Goal: Information Seeking & Learning: Learn about a topic

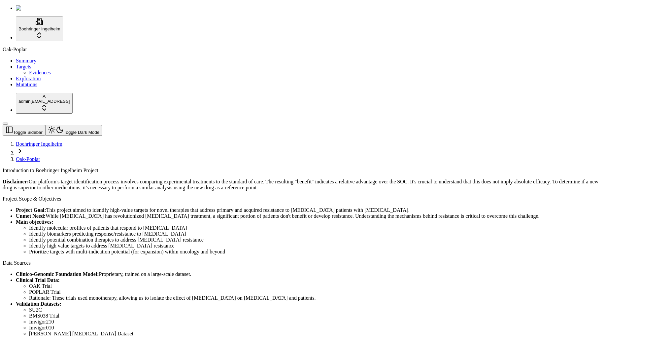
click at [37, 87] on link "Mutations" at bounding box center [26, 85] width 21 height 6
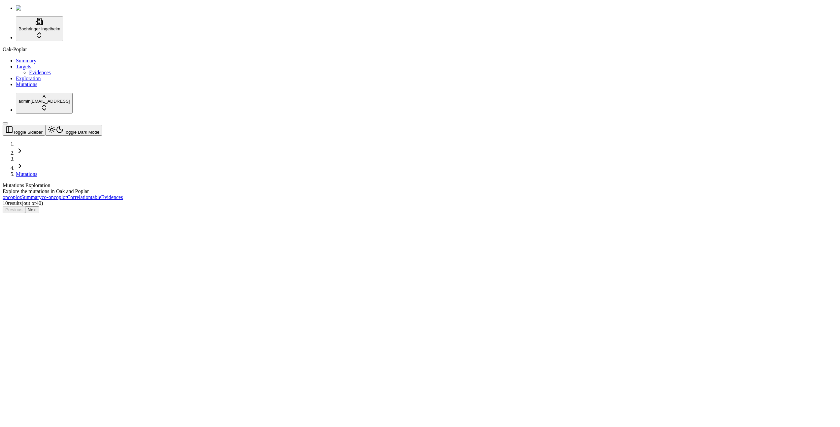
click at [487, 213] on div "Frame_Shift_Del Missense_Mutation Splice_Site In_Frame_Ins In_Frame_Del Nonsens…" at bounding box center [388, 216] width 771 height 6
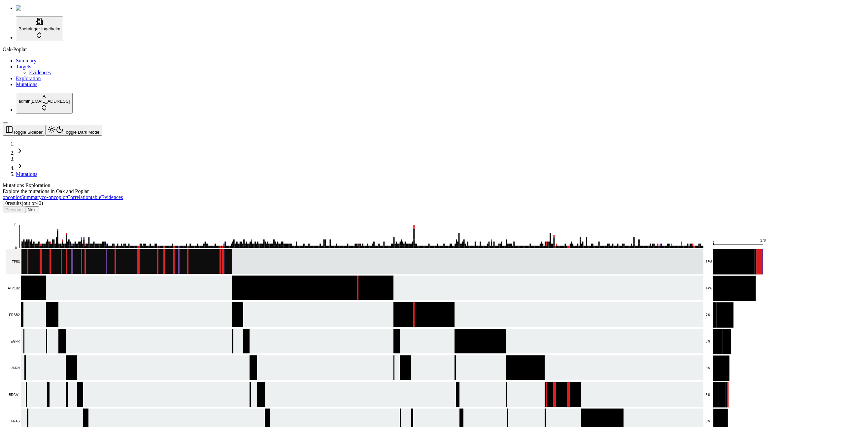
click at [225, 249] on rect at bounding box center [354, 261] width 697 height 25
